Goal: Transaction & Acquisition: Purchase product/service

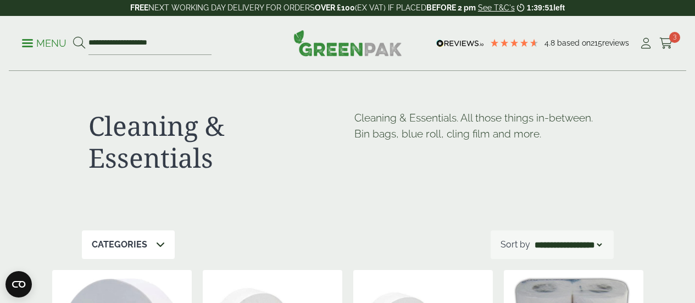
select select "*********"
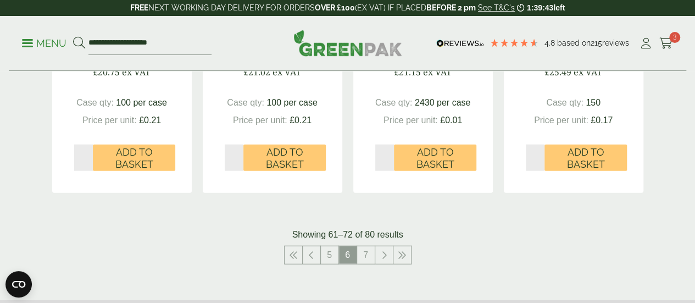
scroll to position [1231, 0]
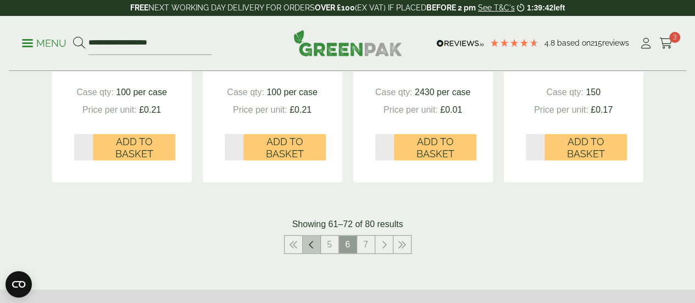
click at [315, 253] on link at bounding box center [312, 245] width 18 height 18
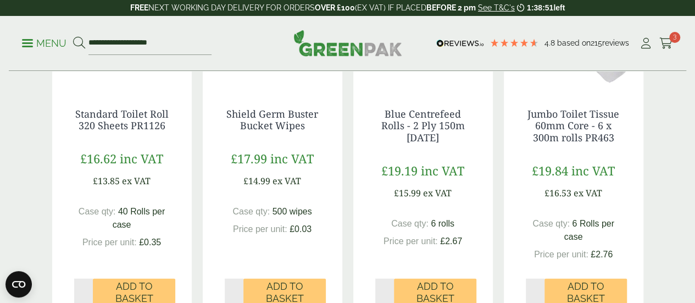
scroll to position [1376, 0]
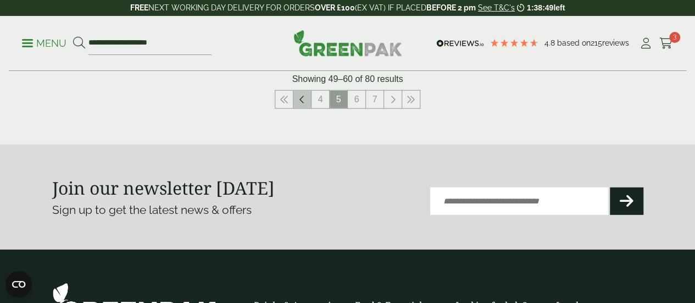
click at [307, 108] on link at bounding box center [302, 100] width 18 height 18
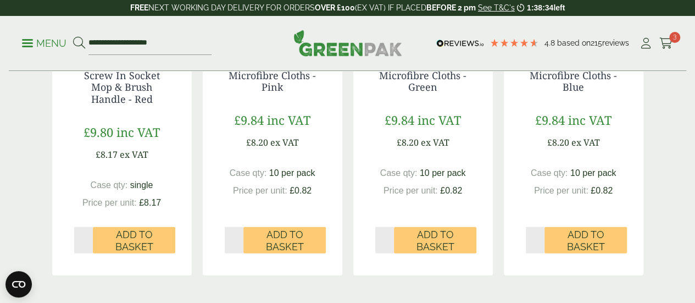
scroll to position [1357, 0]
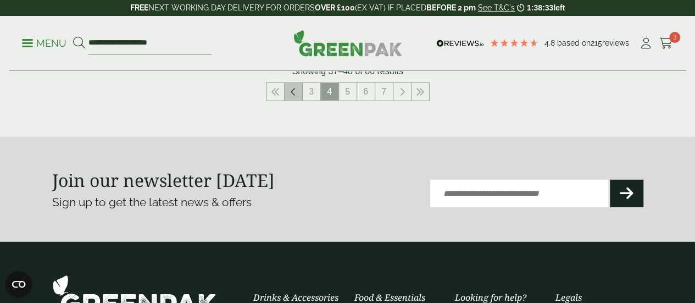
click at [295, 96] on icon at bounding box center [293, 91] width 5 height 9
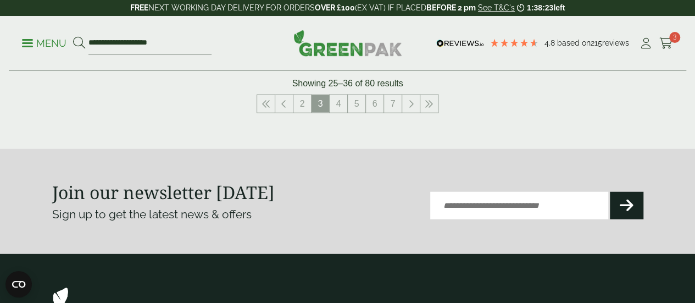
scroll to position [1371, 0]
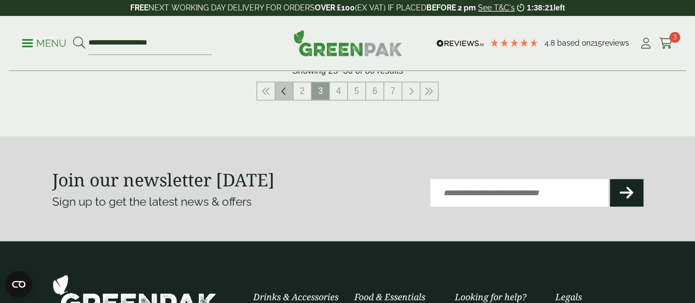
click at [284, 96] on icon at bounding box center [283, 91] width 5 height 9
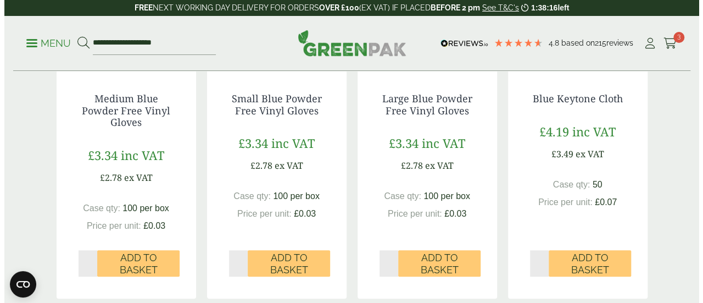
scroll to position [341, 0]
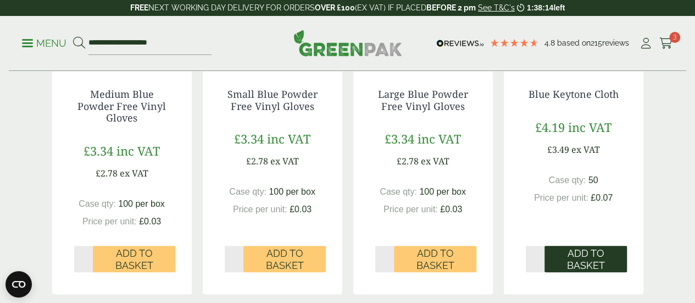
click at [586, 271] on span "Add to Basket" at bounding box center [585, 259] width 67 height 24
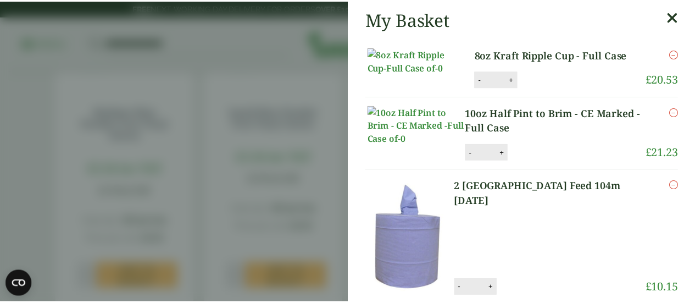
scroll to position [1, 0]
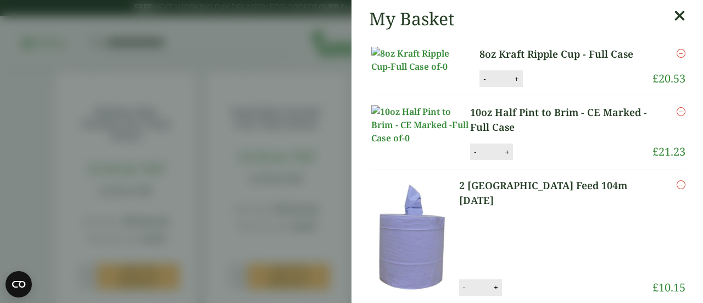
click at [674, 17] on icon at bounding box center [680, 15] width 12 height 15
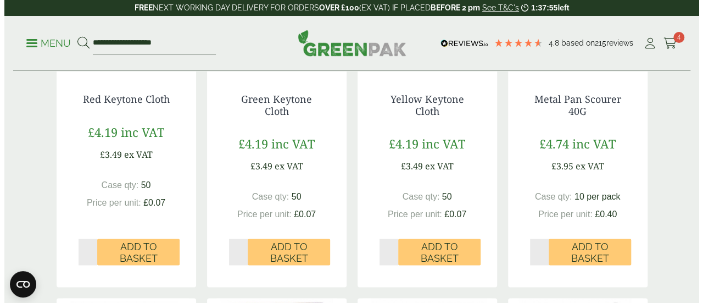
scroll to position [719, 0]
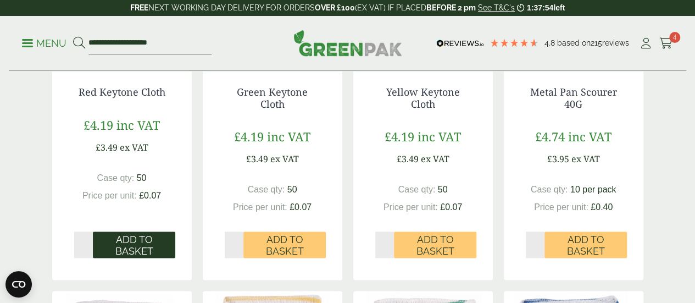
click at [130, 257] on span "Add to Basket" at bounding box center [134, 246] width 67 height 24
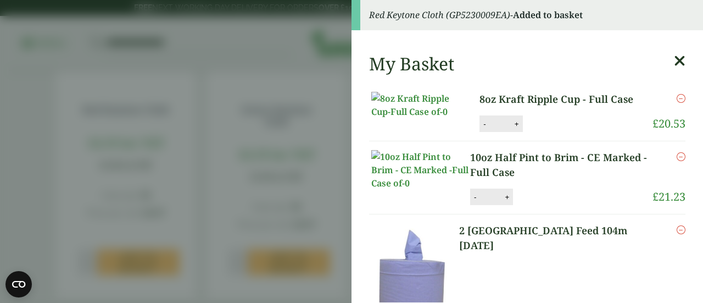
scroll to position [0, 0]
click at [674, 70] on link at bounding box center [680, 64] width 12 height 21
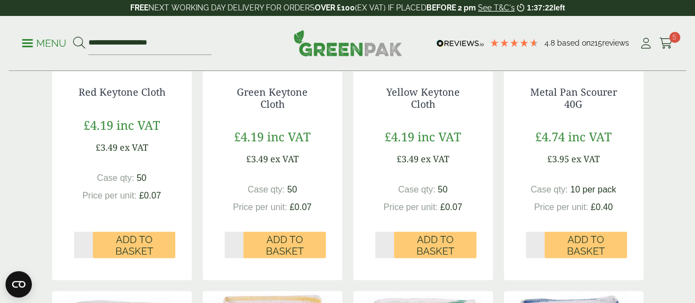
click at [31, 41] on p "Menu" at bounding box center [44, 43] width 45 height 13
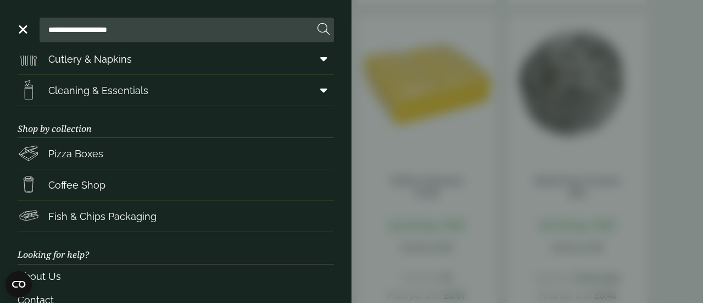
scroll to position [240, 0]
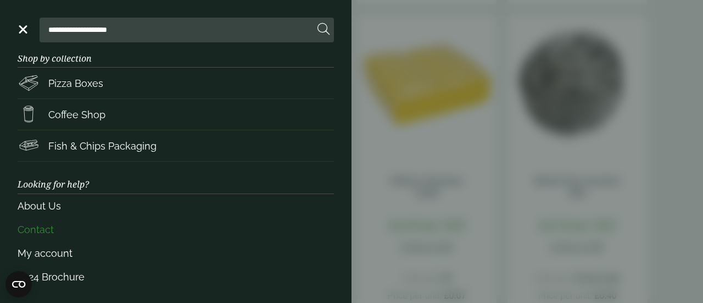
click at [43, 228] on link "Contact" at bounding box center [176, 230] width 317 height 24
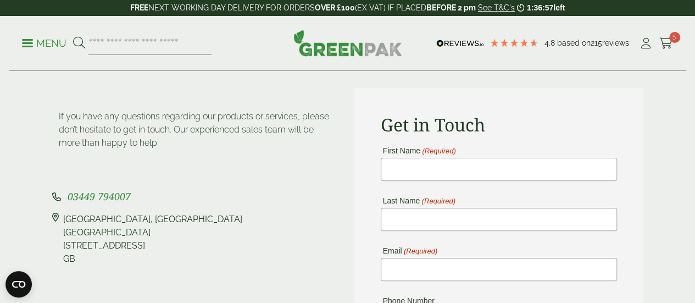
scroll to position [75, 0]
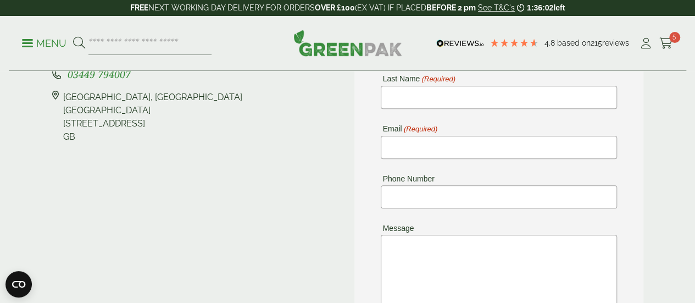
scroll to position [146, 0]
